Goal: Transaction & Acquisition: Purchase product/service

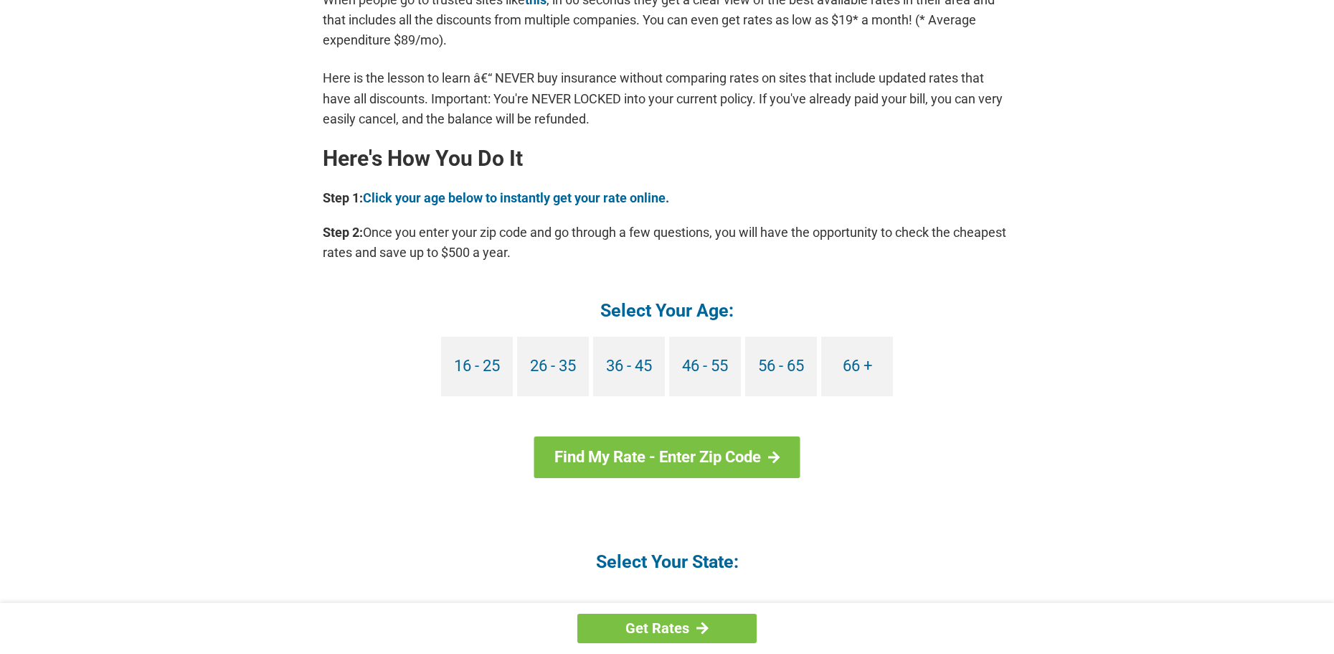
scroll to position [1191, 0]
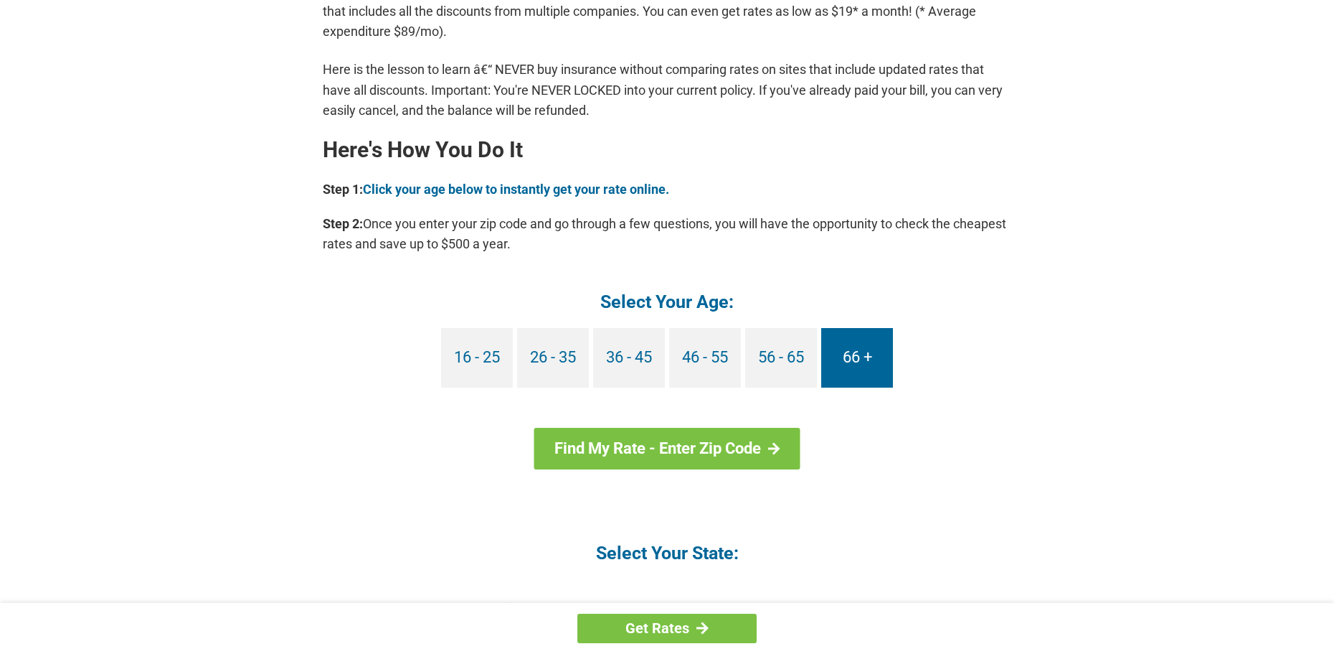
click at [859, 349] on link "66 +" at bounding box center [857, 358] width 72 height 60
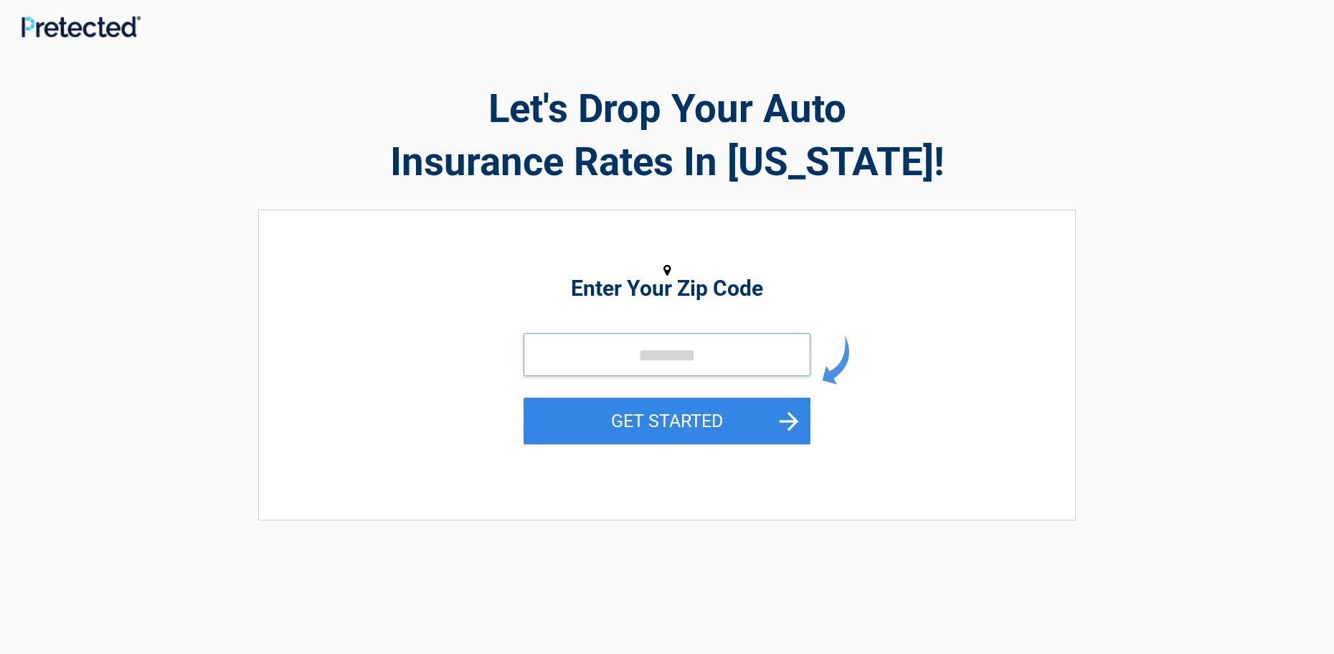
click at [662, 346] on input "tel" at bounding box center [667, 354] width 287 height 43
click at [646, 351] on input "tel" at bounding box center [667, 354] width 287 height 43
click at [730, 357] on input "tel" at bounding box center [667, 354] width 287 height 43
drag, startPoint x: 729, startPoint y: 357, endPoint x: 923, endPoint y: 327, distance: 196.0
click at [923, 327] on div "Enter Your Zip Code GET STARTED" at bounding box center [667, 358] width 659 height 266
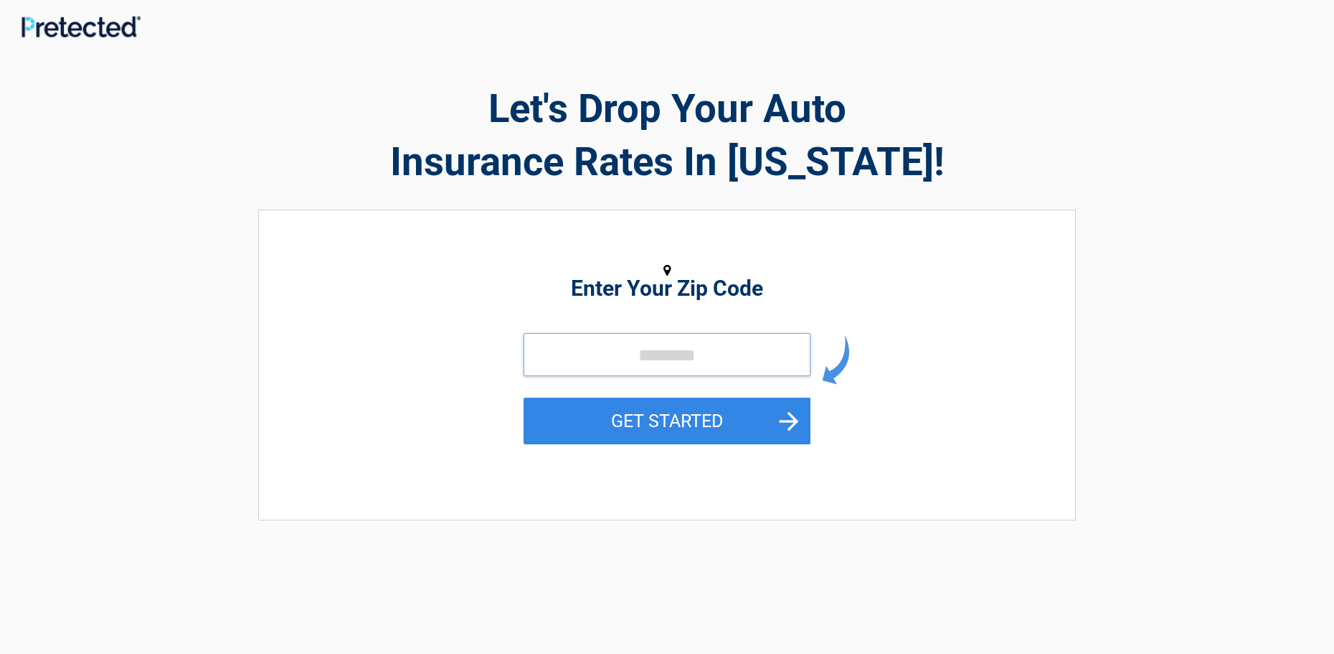
click at [696, 362] on input "tel" at bounding box center [667, 354] width 287 height 43
